Goal: Task Accomplishment & Management: Manage account settings

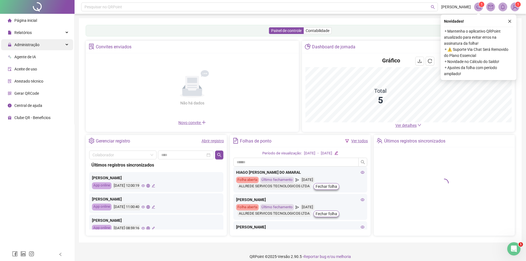
click at [50, 45] on div "Administração" at bounding box center [37, 44] width 72 height 11
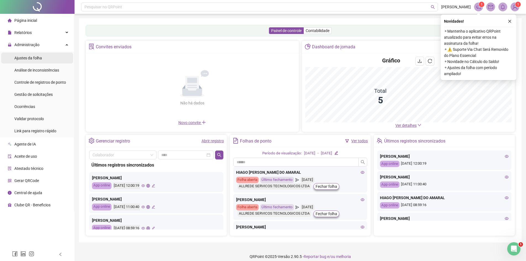
click at [44, 62] on li "Ajustes da folha" at bounding box center [37, 58] width 72 height 11
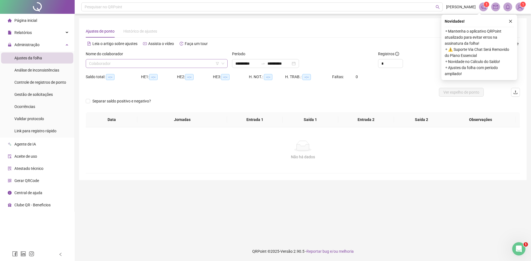
click at [160, 62] on input "search" at bounding box center [154, 63] width 130 height 8
click at [167, 65] on input "search" at bounding box center [154, 63] width 130 height 8
click at [202, 51] on div "Nome do colaborador" at bounding box center [157, 55] width 142 height 8
type input "**********"
drag, startPoint x: 144, startPoint y: 59, endPoint x: 140, endPoint y: 59, distance: 3.6
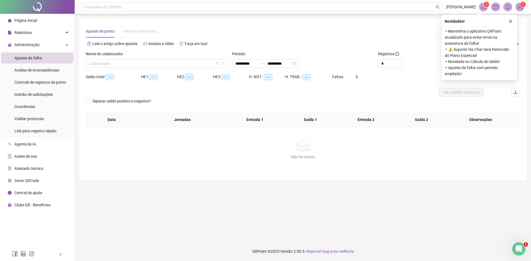
click at [141, 59] on div "Nome do colaborador" at bounding box center [157, 55] width 142 height 8
click at [131, 64] on input "search" at bounding box center [154, 63] width 130 height 8
click at [506, 21] on div "Novidades !" at bounding box center [478, 21] width 69 height 7
click at [510, 19] on div "Novidades ! ⚬ Mantenha o aplicativo QRPoint atualizado para evitar erros na ass…" at bounding box center [479, 47] width 76 height 65
drag, startPoint x: 511, startPoint y: 22, endPoint x: 510, endPoint y: 24, distance: 2.8
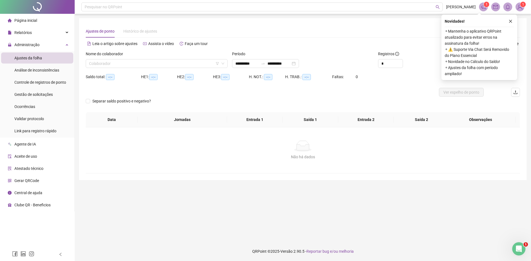
click at [511, 22] on icon "close" at bounding box center [510, 21] width 4 height 4
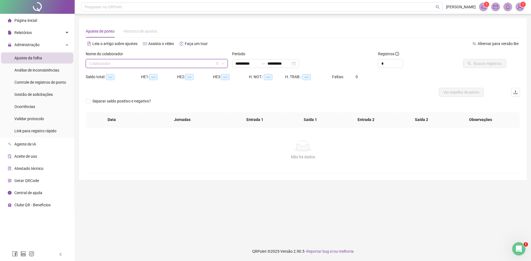
click at [202, 62] on input "search" at bounding box center [154, 63] width 130 height 8
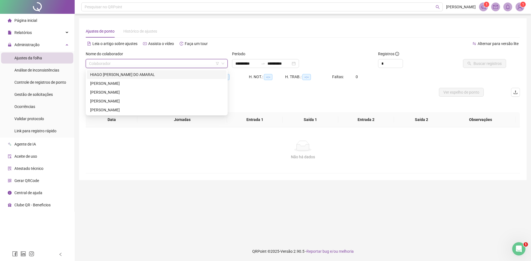
click at [157, 74] on div "HIAGO HENRIQUE TEIXEIRA DO AMARAL" at bounding box center [156, 75] width 133 height 6
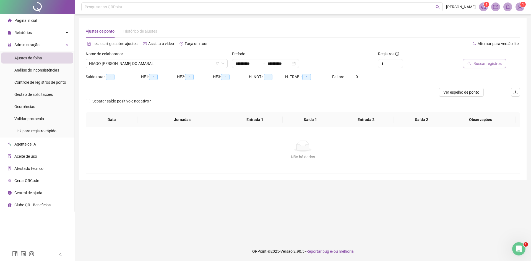
click at [488, 65] on span "Buscar registros" at bounding box center [487, 64] width 28 height 6
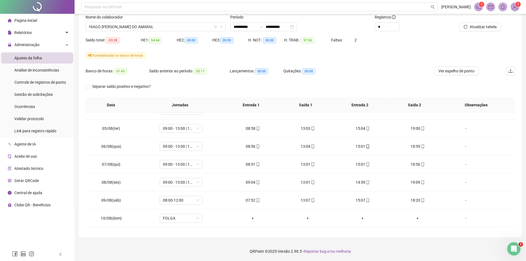
scroll to position [22, 0]
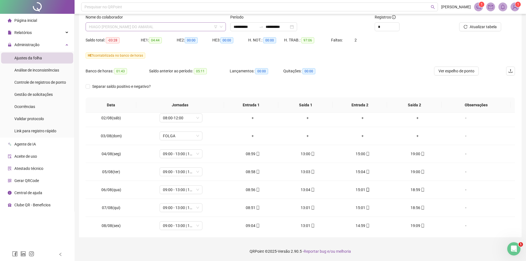
click at [135, 26] on span "HIAGO HENRIQUE TEIXEIRA DO AMARAL" at bounding box center [156, 27] width 134 height 8
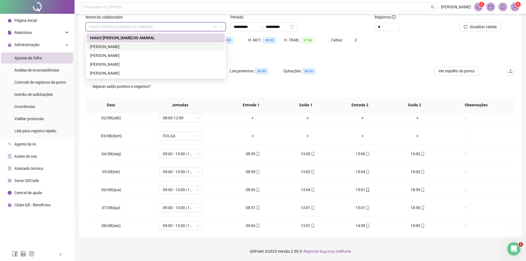
click at [118, 47] on div "JOAO VITOR ALVES DE ANDRADE" at bounding box center [156, 47] width 132 height 6
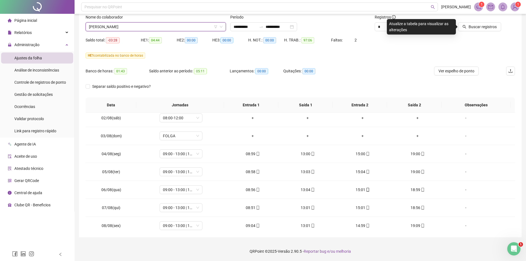
click at [164, 27] on span "JOAO VITOR ALVES DE ANDRADE" at bounding box center [156, 27] width 134 height 8
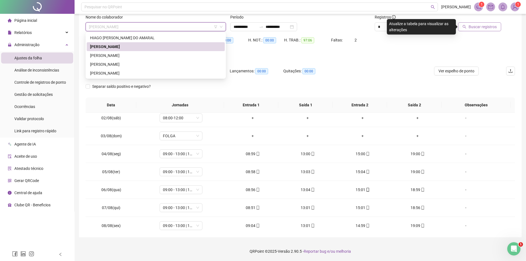
click at [474, 27] on span "Buscar registros" at bounding box center [483, 27] width 28 height 6
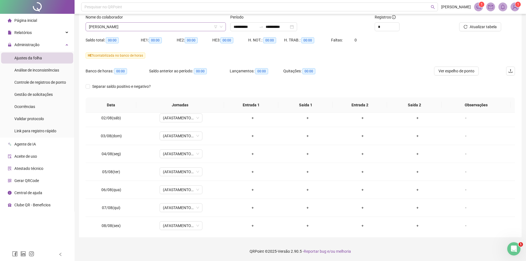
click at [170, 27] on span "JOAO VITOR ALVES DE ANDRADE" at bounding box center [156, 27] width 134 height 8
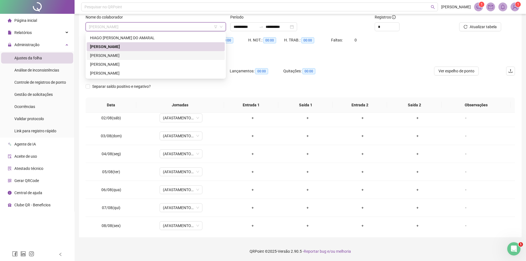
drag, startPoint x: 160, startPoint y: 56, endPoint x: 168, endPoint y: 58, distance: 8.2
click at [161, 57] on div "NATASHA RODRIGUES DE MENDONCA" at bounding box center [156, 56] width 132 height 6
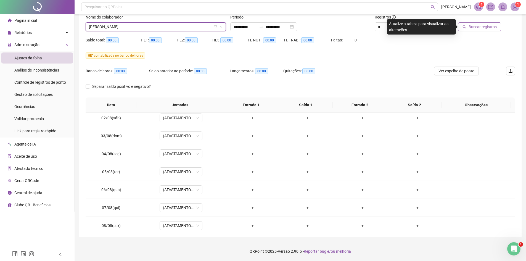
click at [490, 30] on button "Buscar registros" at bounding box center [479, 26] width 43 height 9
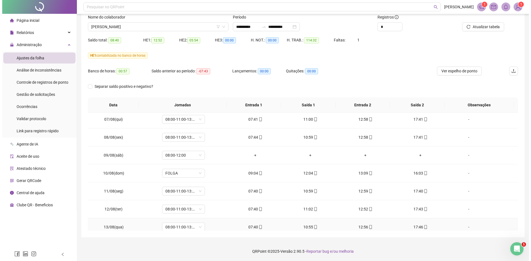
scroll to position [187, 0]
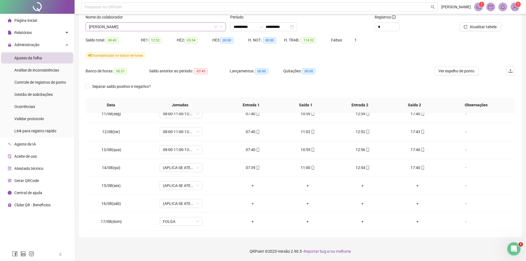
click at [194, 28] on span "NATASHA RODRIGUES DE MENDONCA" at bounding box center [156, 27] width 134 height 8
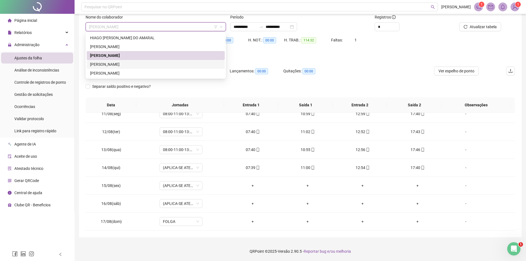
click at [163, 66] on div "PAULA DOS SANTOS BARBOSA" at bounding box center [156, 64] width 132 height 6
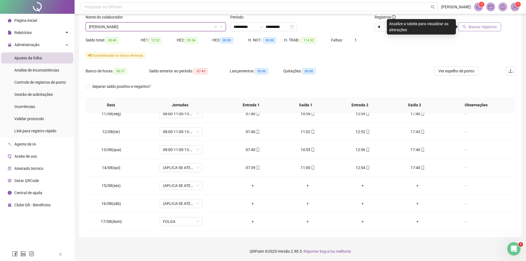
click at [482, 28] on span "Buscar registros" at bounding box center [483, 27] width 28 height 6
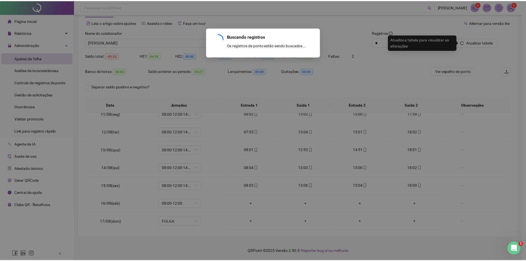
scroll to position [21, 0]
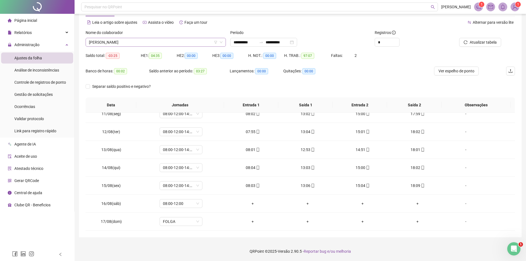
click at [147, 43] on span "PAULA DOS SANTOS BARBOSA" at bounding box center [156, 42] width 134 height 8
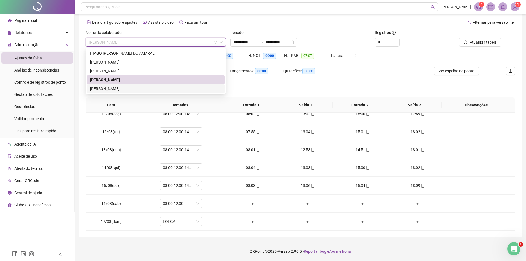
click at [134, 89] on div "ROMULO GABRIEL DE SOUSA ARAGAO" at bounding box center [156, 89] width 132 height 6
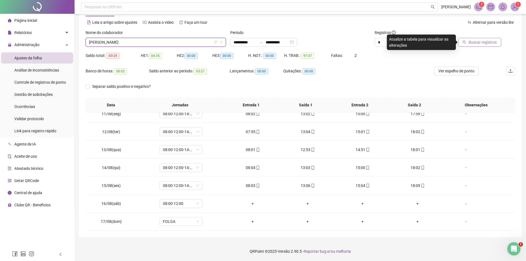
click at [491, 40] on span "Buscar registros" at bounding box center [483, 42] width 28 height 6
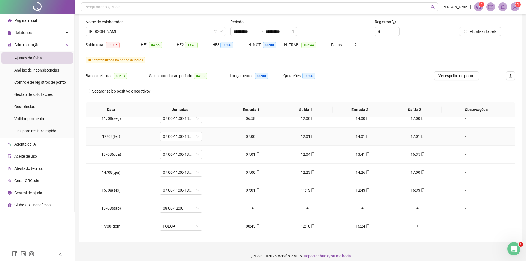
scroll to position [37, 0]
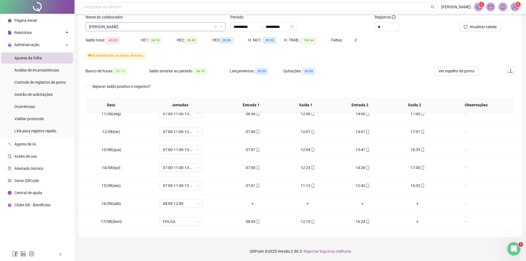
click at [155, 27] on span "ROMULO GABRIEL DE SOUSA ARAGAO" at bounding box center [156, 27] width 134 height 8
click at [43, 94] on span "Gestão de solicitações" at bounding box center [33, 94] width 38 height 4
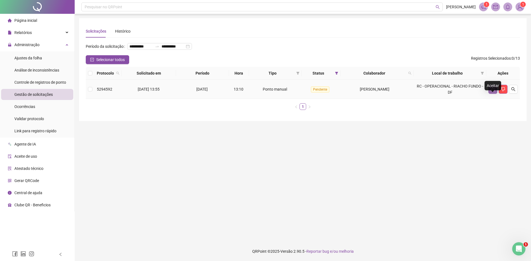
click at [492, 91] on icon "like" at bounding box center [492, 89] width 4 height 4
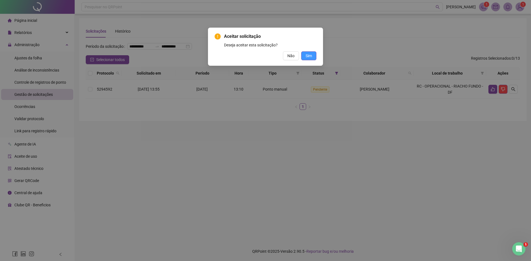
click at [307, 57] on span "Sim" at bounding box center [308, 56] width 6 height 6
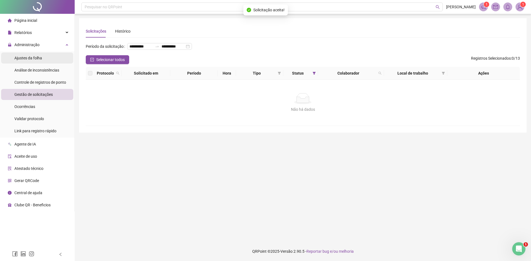
click at [31, 63] on div "Ajustes da folha" at bounding box center [28, 58] width 28 height 11
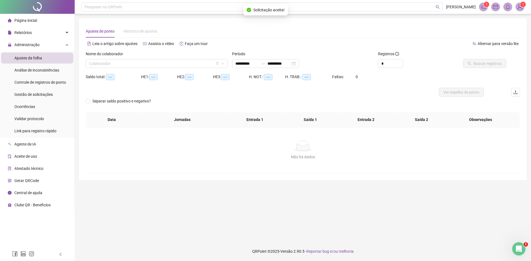
type input "**********"
click at [106, 63] on input "search" at bounding box center [154, 63] width 130 height 8
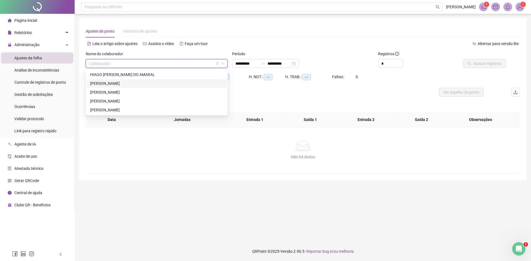
click at [127, 84] on div "JOAO VITOR ALVES DE ANDRADE" at bounding box center [156, 83] width 133 height 6
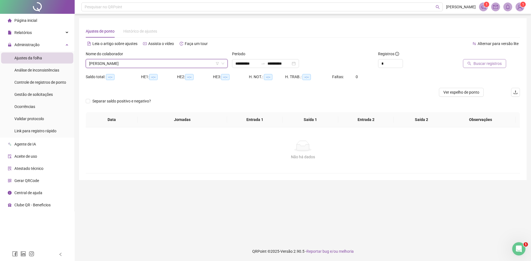
click at [492, 64] on span "Buscar registros" at bounding box center [487, 64] width 28 height 6
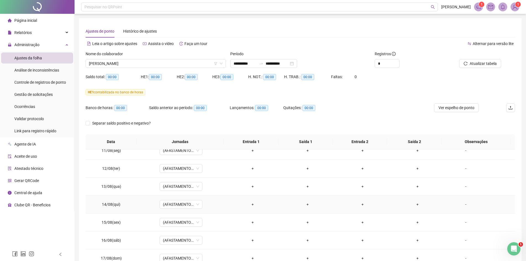
scroll to position [37, 0]
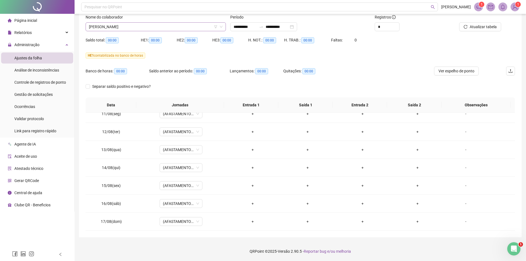
click at [146, 25] on span "JOAO VITOR ALVES DE ANDRADE" at bounding box center [156, 27] width 134 height 8
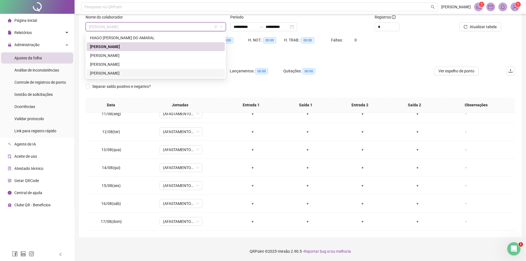
click at [124, 72] on div "ROMULO GABRIEL DE SOUSA ARAGAO" at bounding box center [156, 73] width 132 height 6
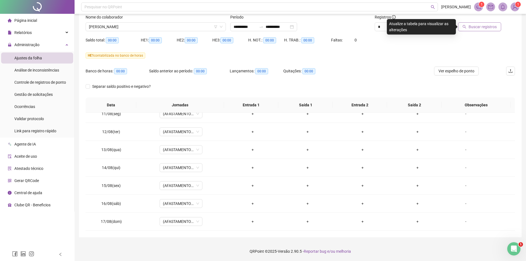
click at [489, 29] on span "Buscar registros" at bounding box center [483, 27] width 28 height 6
